Goal: Task Accomplishment & Management: Complete application form

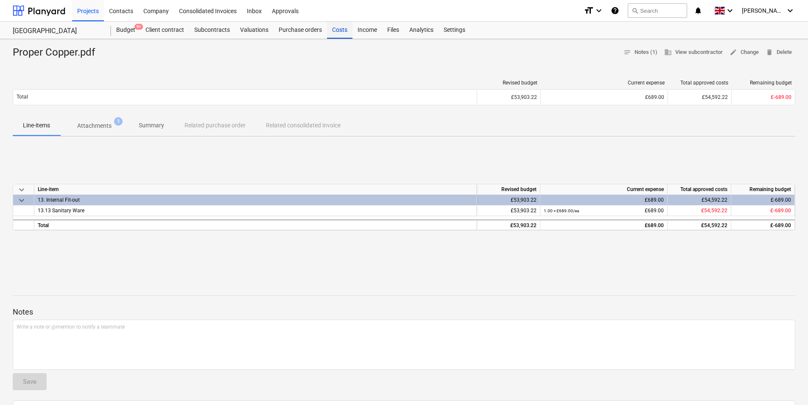
click at [335, 33] on div "Costs" at bounding box center [339, 30] width 25 height 17
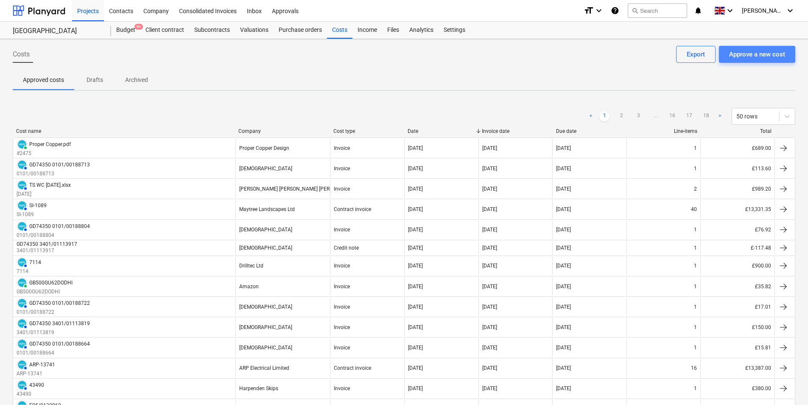
click at [748, 59] on div "Approve a new cost" at bounding box center [758, 54] width 56 height 11
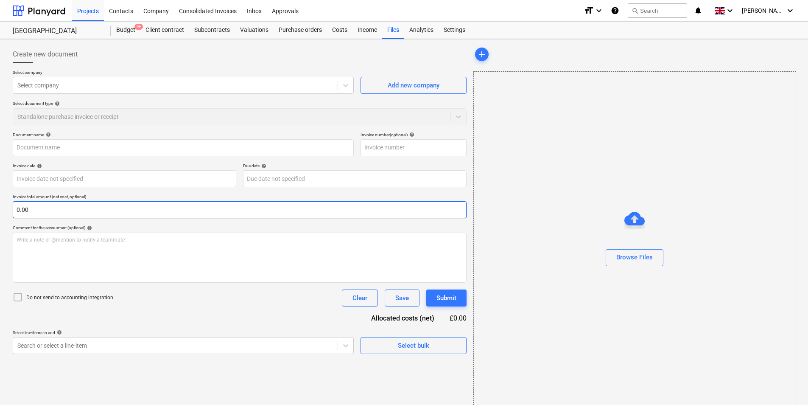
type input "Inv PAS 06.xlsx"
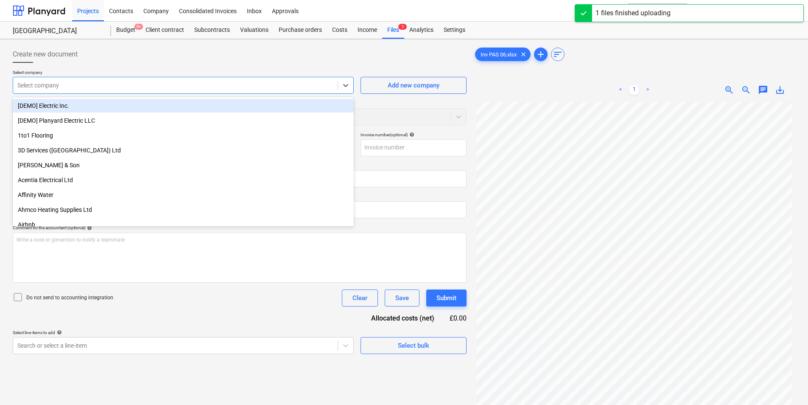
click at [50, 81] on div at bounding box center [175, 85] width 316 height 8
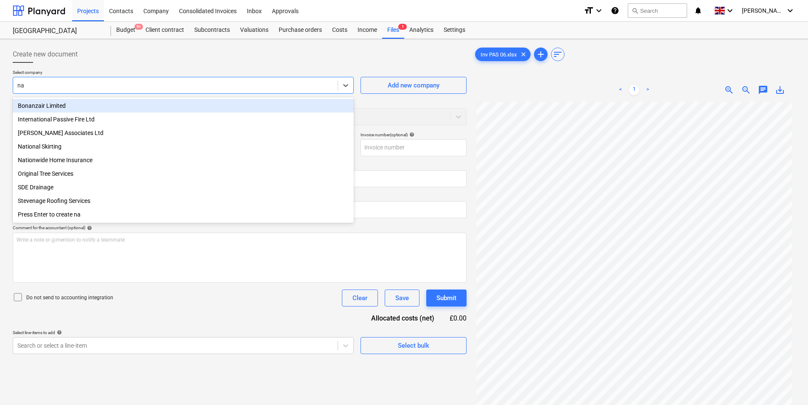
type input "nab"
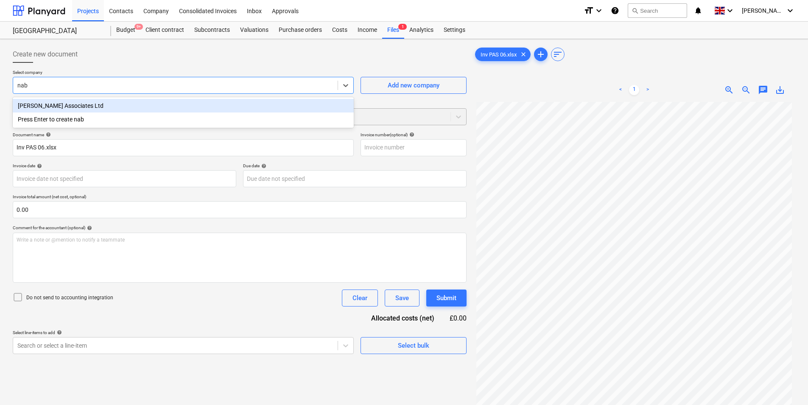
click at [82, 109] on div "[PERSON_NAME] Associates Ltd" at bounding box center [183, 106] width 341 height 14
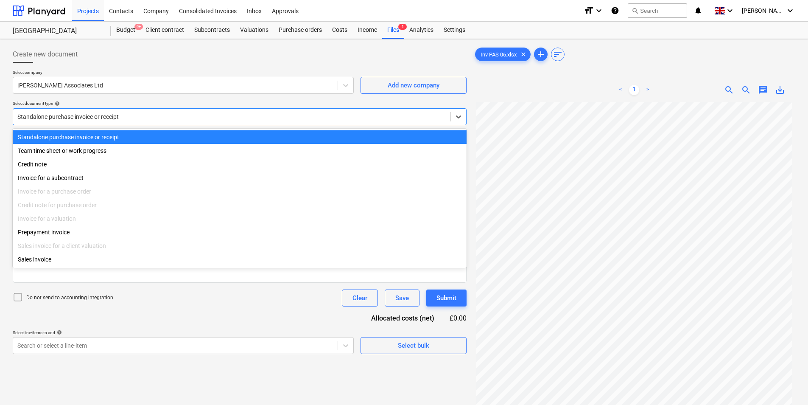
click at [179, 115] on div at bounding box center [231, 116] width 429 height 8
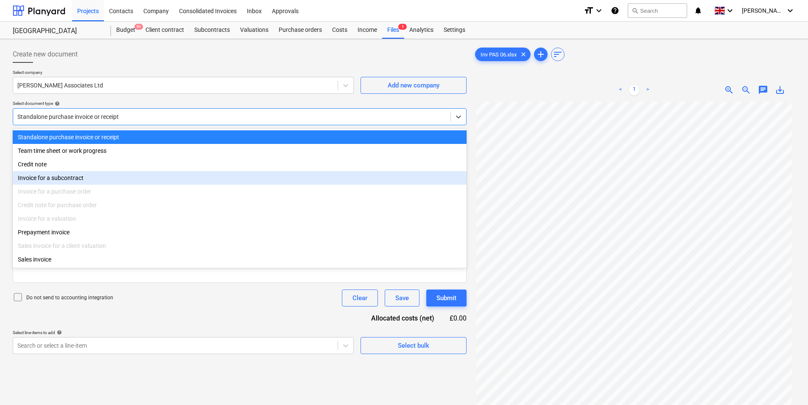
click at [108, 178] on div "Invoice for a subcontract" at bounding box center [240, 178] width 454 height 14
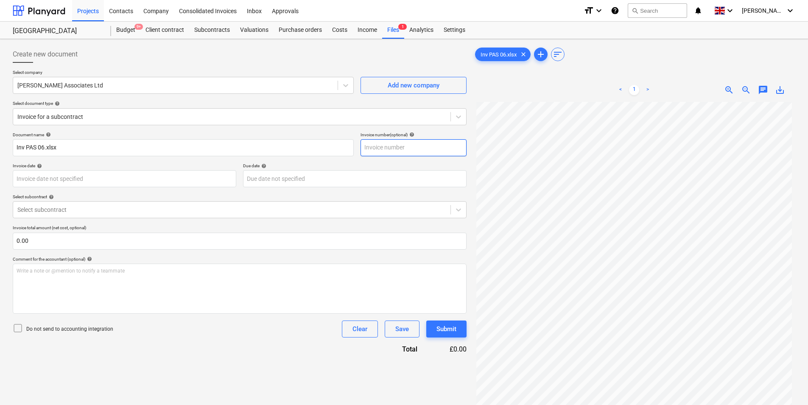
click at [381, 146] on input "text" at bounding box center [414, 147] width 106 height 17
type input "PAS06"
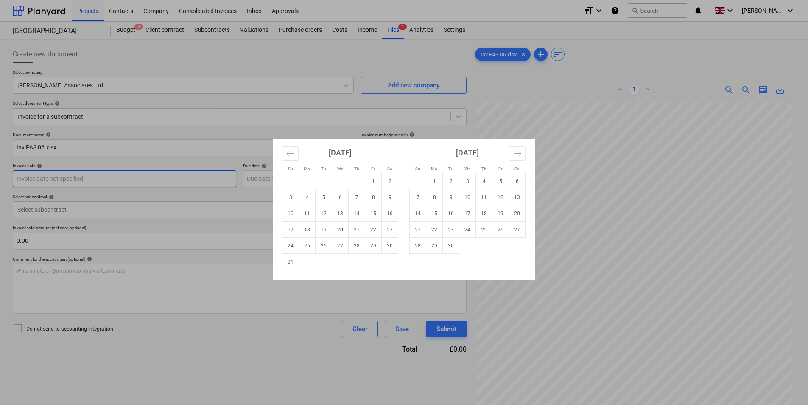
click at [121, 180] on body "Projects Contacts Company Consolidated Invoices Inbox Approvals format_size key…" at bounding box center [404, 202] width 808 height 405
click at [358, 244] on td "28" at bounding box center [357, 246] width 17 height 16
type input "[DATE]"
click at [283, 184] on body "Projects Contacts Company Consolidated Invoices Inbox Approvals format_size key…" at bounding box center [404, 202] width 808 height 405
click at [421, 247] on td "28" at bounding box center [418, 246] width 17 height 16
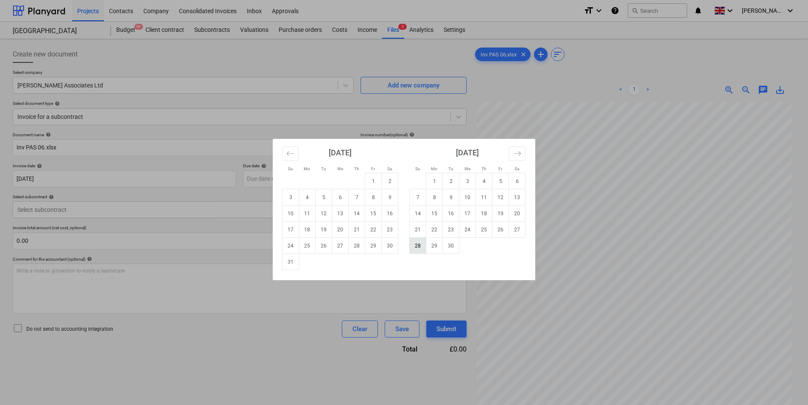
type input "[DATE]"
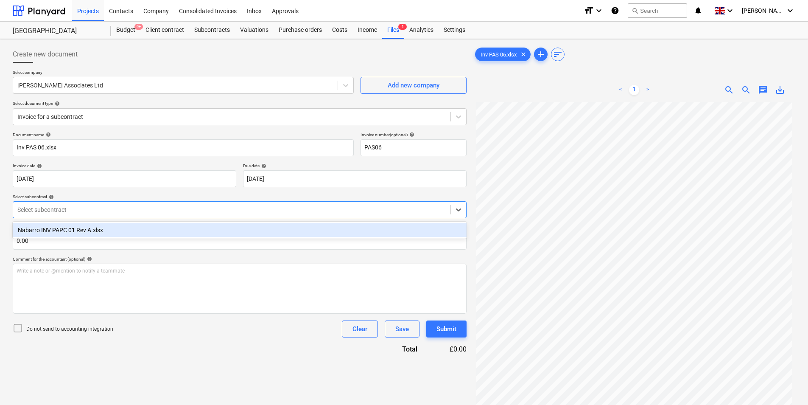
click at [42, 211] on div at bounding box center [231, 209] width 429 height 8
click at [43, 233] on div "Nabarro INV PAPC 01 Rev A.xlsx" at bounding box center [240, 230] width 454 height 14
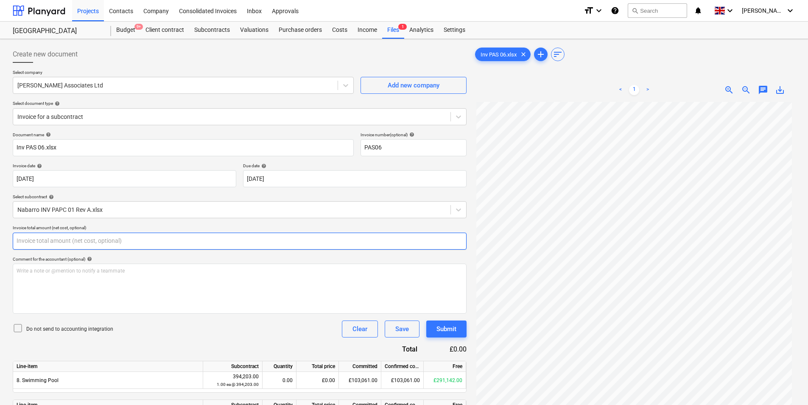
click at [53, 242] on input "text" at bounding box center [240, 241] width 454 height 17
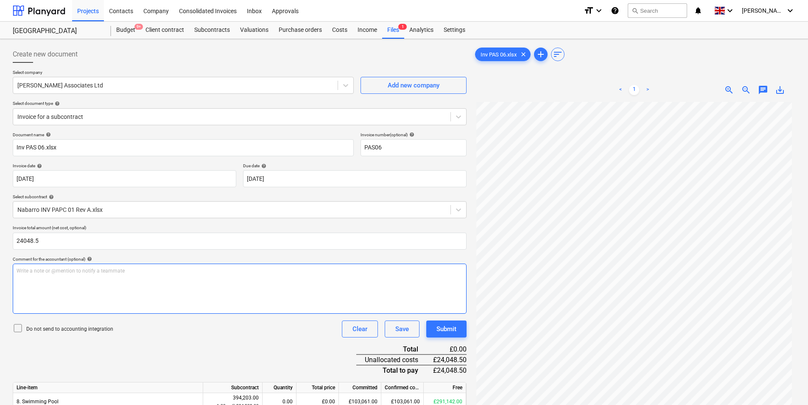
type input "24,048.50"
click at [61, 277] on div "Write a note or @mention to notify a teammate [PERSON_NAME]" at bounding box center [240, 289] width 454 height 50
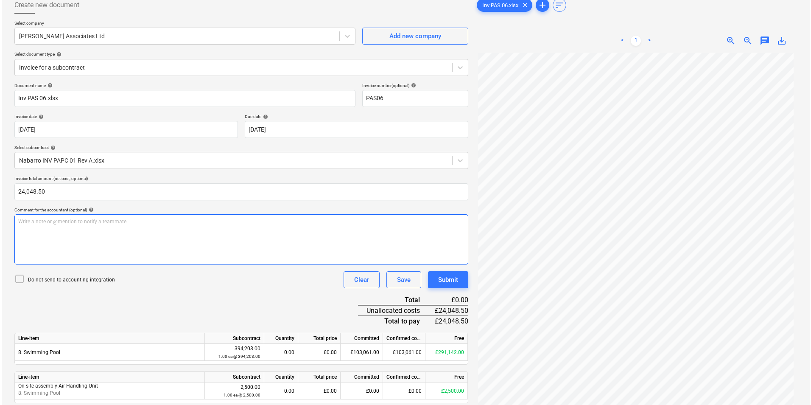
scroll to position [85, 0]
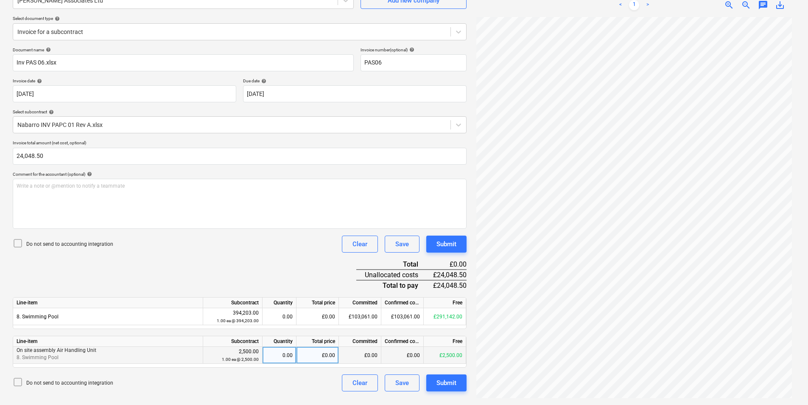
click at [312, 356] on div "£0.00" at bounding box center [318, 355] width 42 height 17
type input "2500"
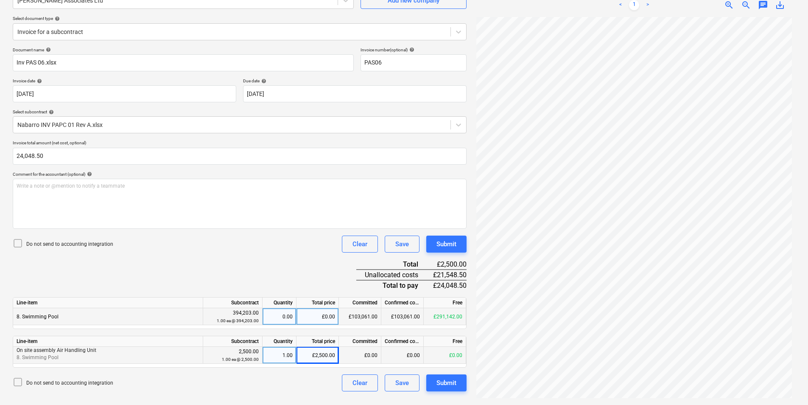
click at [310, 314] on div "£0.00" at bounding box center [318, 316] width 42 height 17
type input "21548.50"
click at [453, 383] on div "Submit" at bounding box center [447, 382] width 20 height 11
